Goal: Task Accomplishment & Management: Use online tool/utility

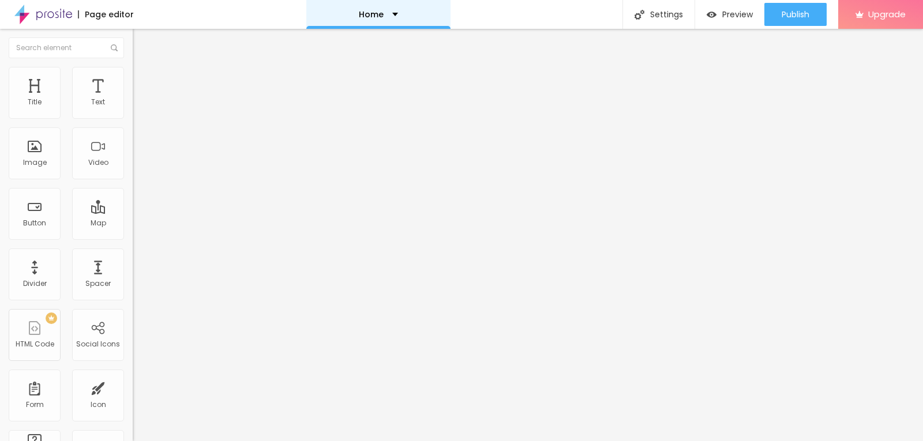
click at [362, 17] on p "Home" at bounding box center [371, 14] width 25 height 8
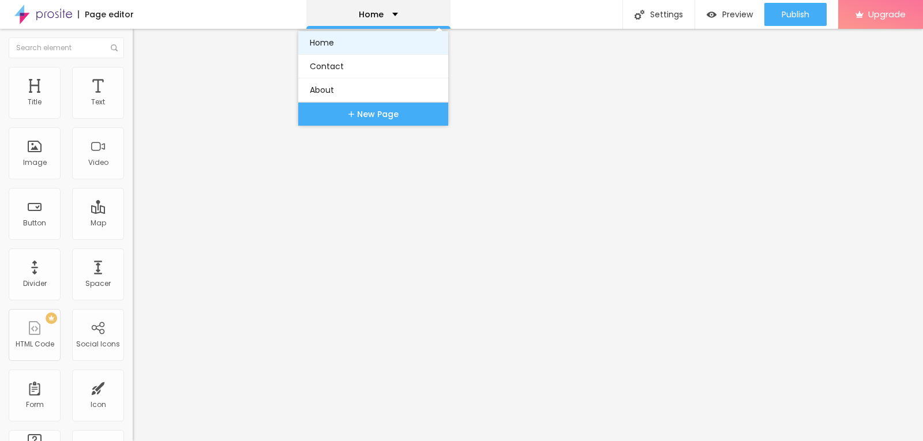
click at [348, 47] on link "Home" at bounding box center [373, 42] width 127 height 23
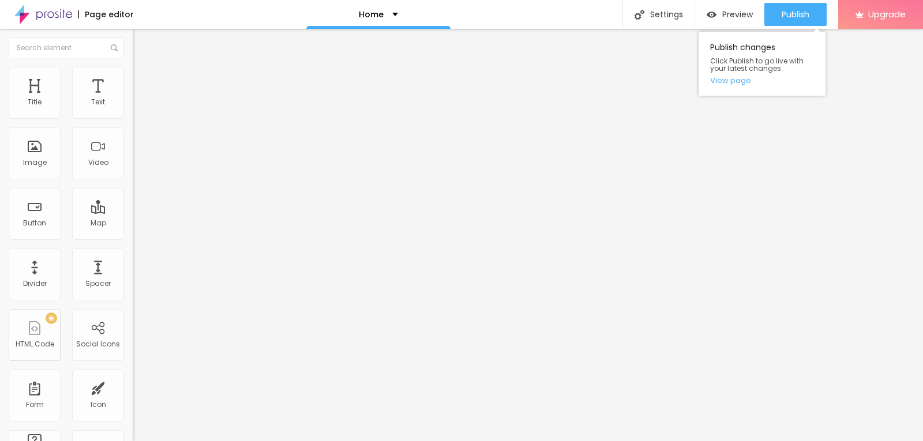
click at [804, 28] on div "Publish changes Click Publish to go live with your latest changes. View page" at bounding box center [762, 61] width 127 height 70
click at [771, 13] on button "Publish" at bounding box center [795, 14] width 62 height 23
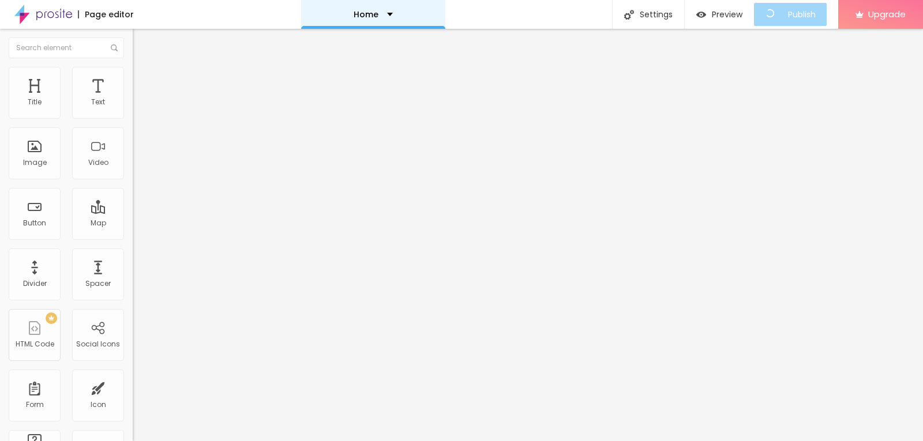
click at [396, 22] on div "Home" at bounding box center [373, 14] width 144 height 29
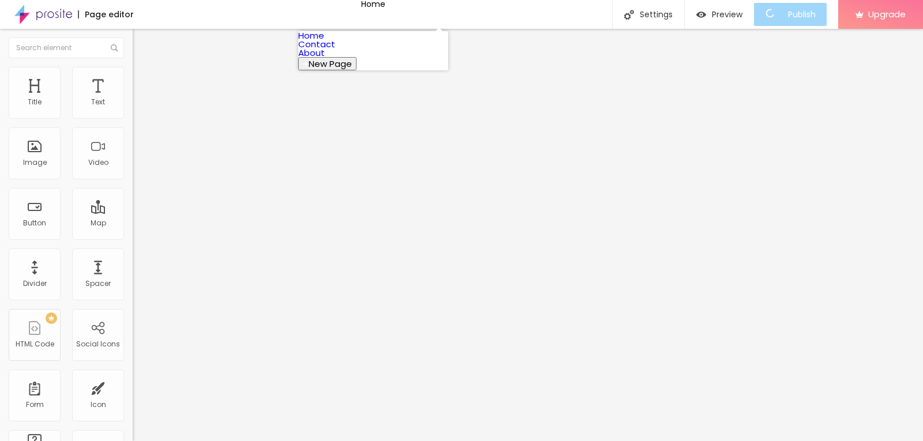
click at [335, 50] on link "Contact" at bounding box center [316, 44] width 37 height 12
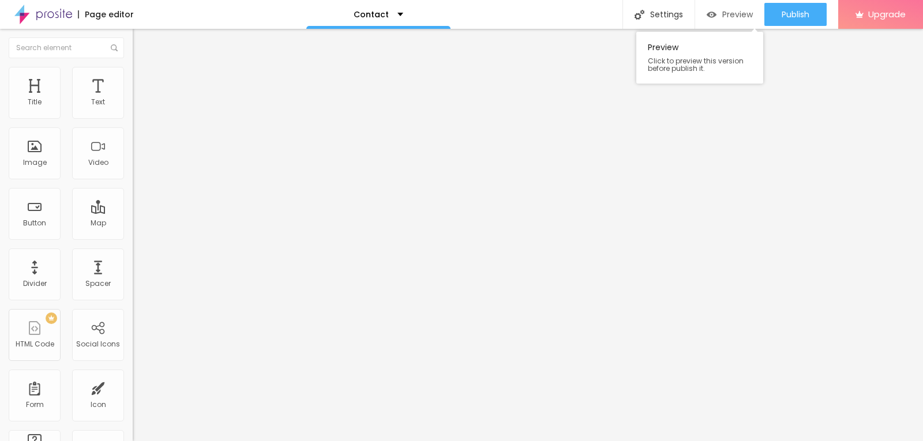
click at [714, 16] on img "button" at bounding box center [712, 15] width 10 height 10
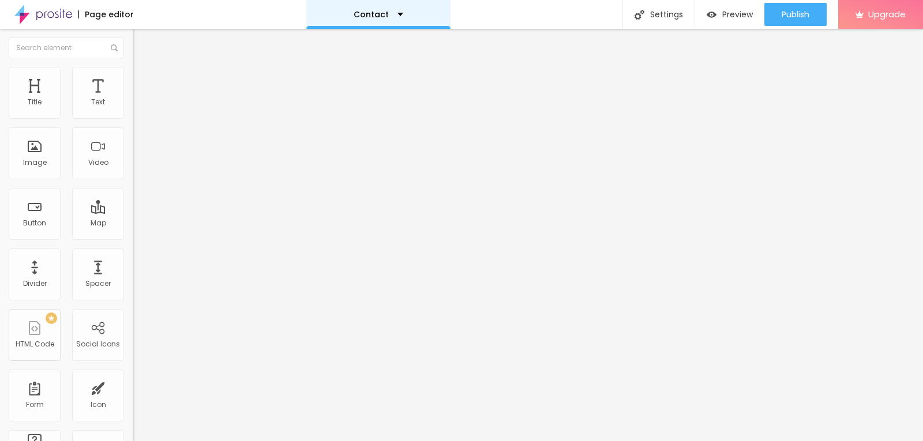
click at [394, 7] on div "Contact" at bounding box center [378, 14] width 144 height 29
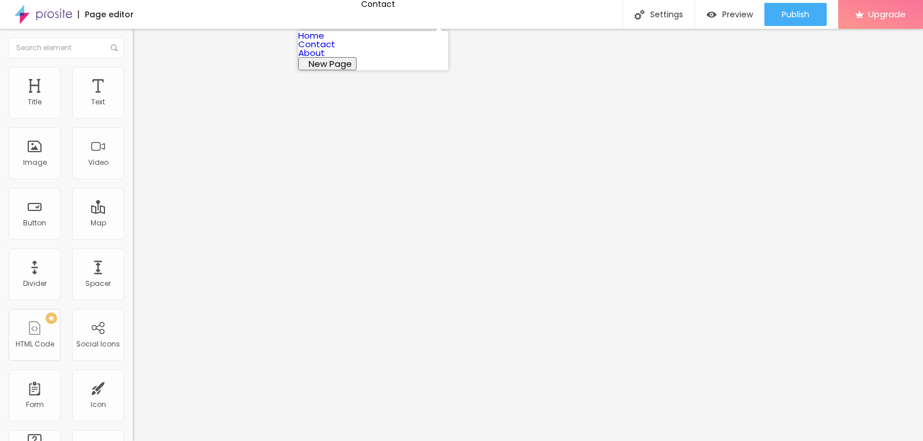
click at [324, 42] on link "Home" at bounding box center [311, 35] width 26 height 12
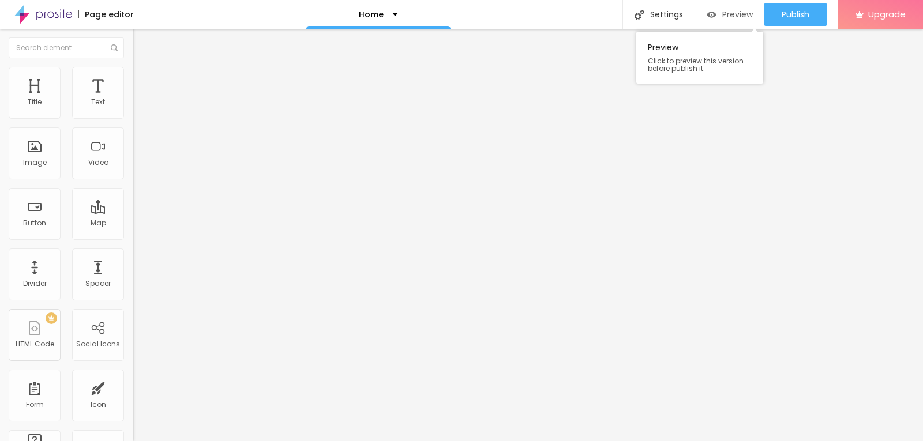
click at [725, 17] on span "Preview" at bounding box center [737, 14] width 31 height 9
click at [32, 14] on img at bounding box center [43, 14] width 58 height 29
click at [43, 107] on div "Title" at bounding box center [35, 93] width 52 height 52
